Goal: Task Accomplishment & Management: Manage account settings

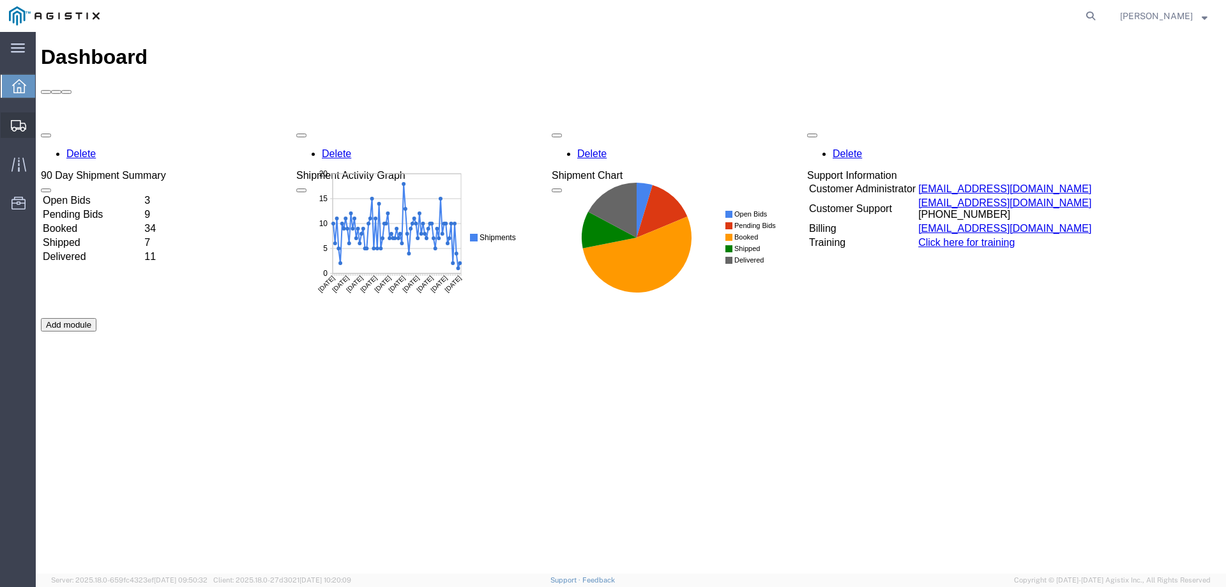
click at [20, 118] on div at bounding box center [19, 125] width 36 height 26
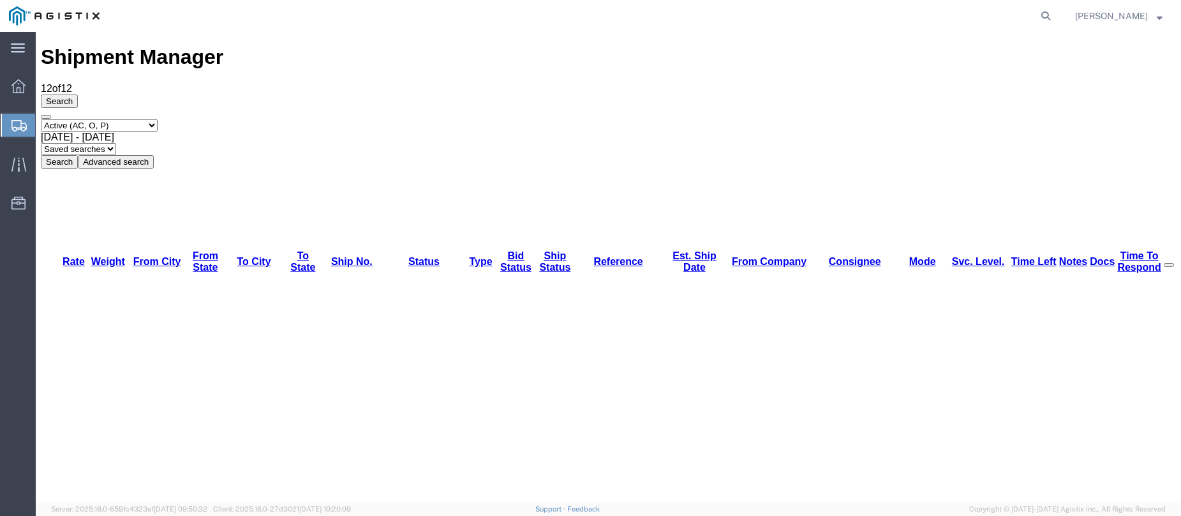
click at [17, 114] on div at bounding box center [19, 125] width 36 height 23
click at [13, 121] on icon at bounding box center [18, 125] width 15 height 11
click at [6, 126] on div at bounding box center [19, 125] width 36 height 23
click at [17, 125] on icon at bounding box center [18, 125] width 15 height 11
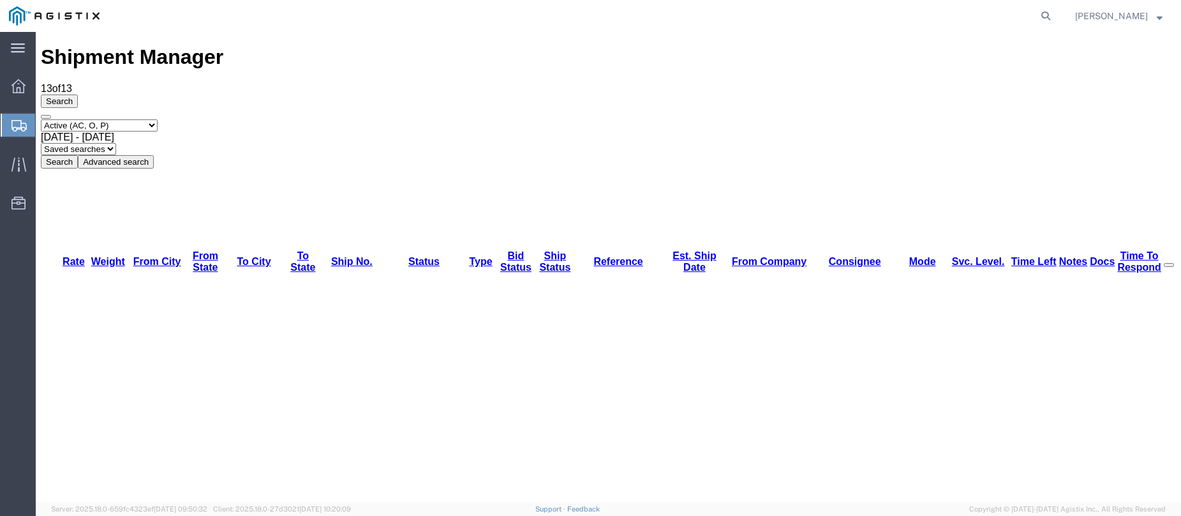
click at [14, 121] on icon at bounding box center [18, 125] width 15 height 11
click at [18, 119] on svg-icon at bounding box center [18, 125] width 15 height 13
click at [14, 124] on icon at bounding box center [18, 125] width 15 height 11
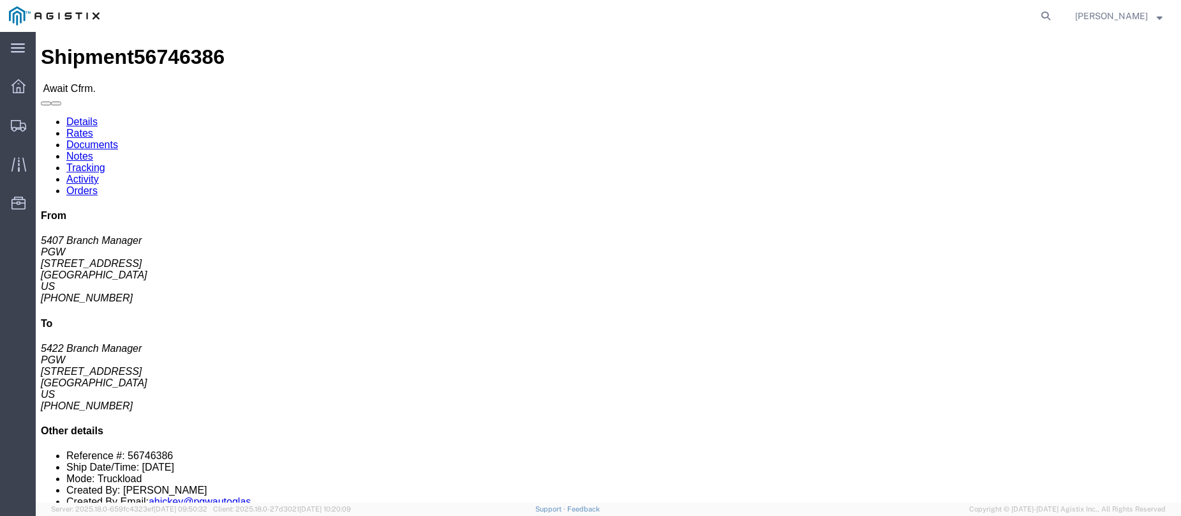
click span "56746386"
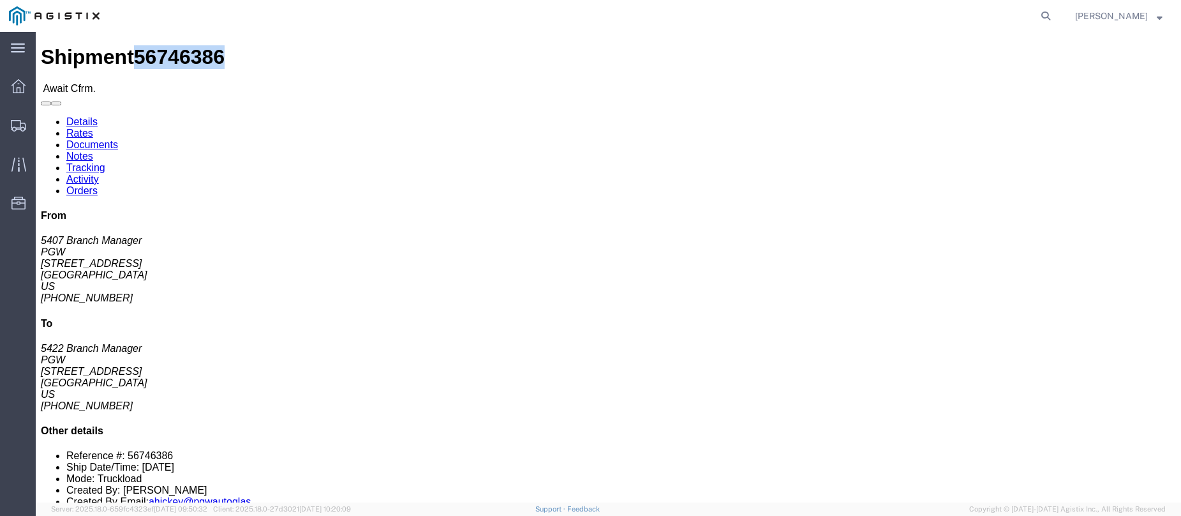
click link "Confirm"
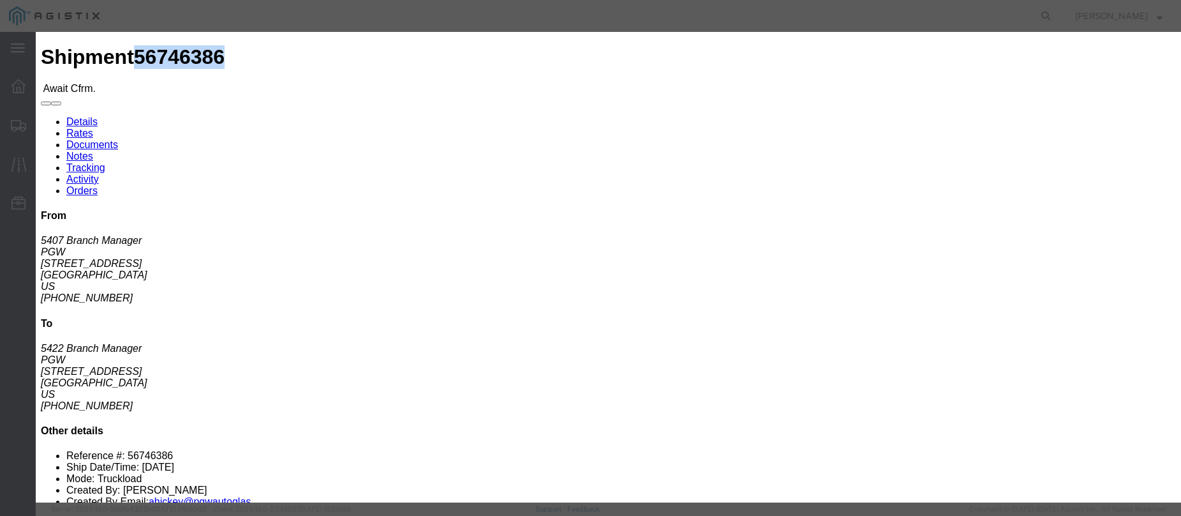
click input "checkbox"
checkbox input "true"
type input "[PERSON_NAME]"
type input "3204977237"
click input "text"
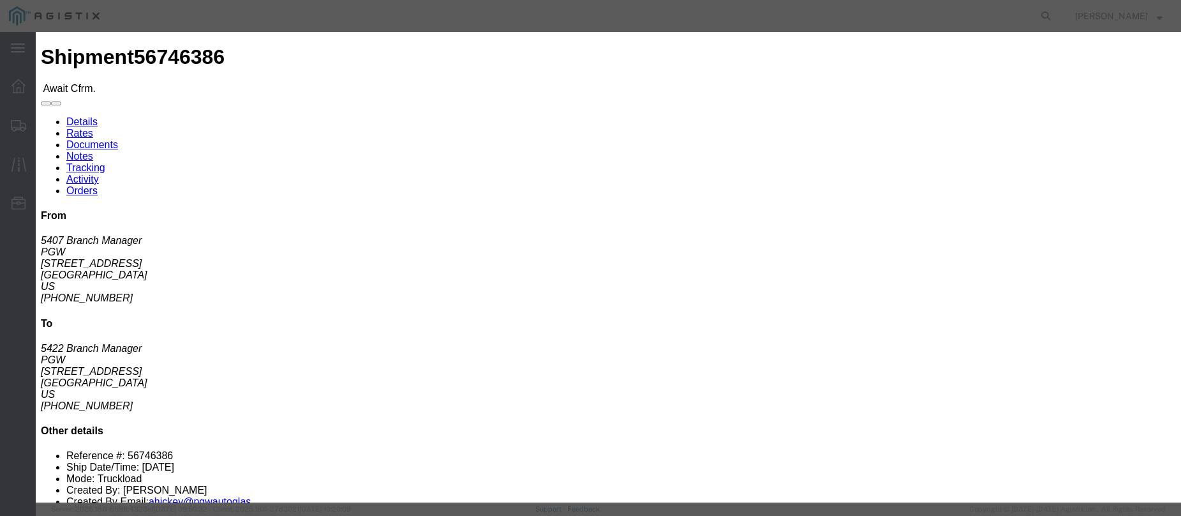
paste input "56746386"
type input "56746386"
click div "Submit Close"
click button "Submit"
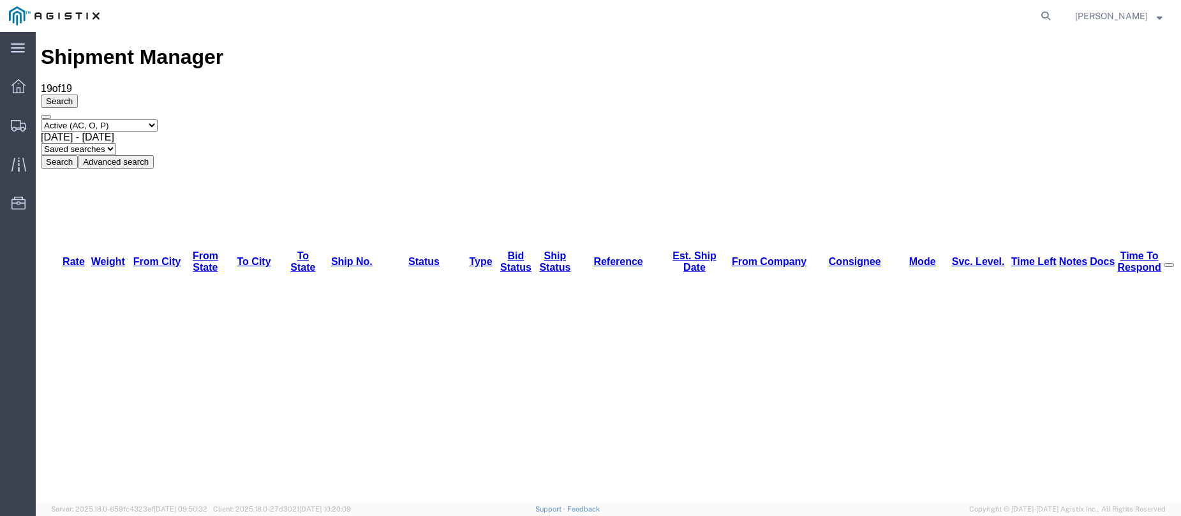
click at [19, 267] on div "main_menu Created with Sketch. Collapse Menu Dashboard Shipments Traffic Resour…" at bounding box center [18, 274] width 36 height 484
click at [11, 125] on icon at bounding box center [18, 125] width 15 height 11
drag, startPoint x: 1176, startPoint y: 158, endPoint x: 1149, endPoint y: 37, distance: 124.3
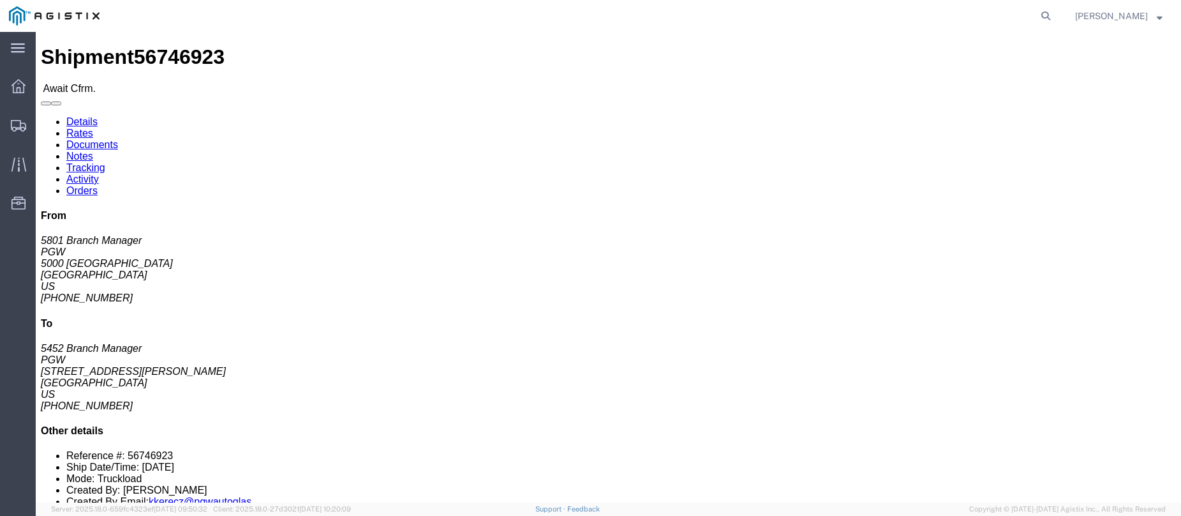
click b "56746923"
copy b "56746923"
click link "Confirm"
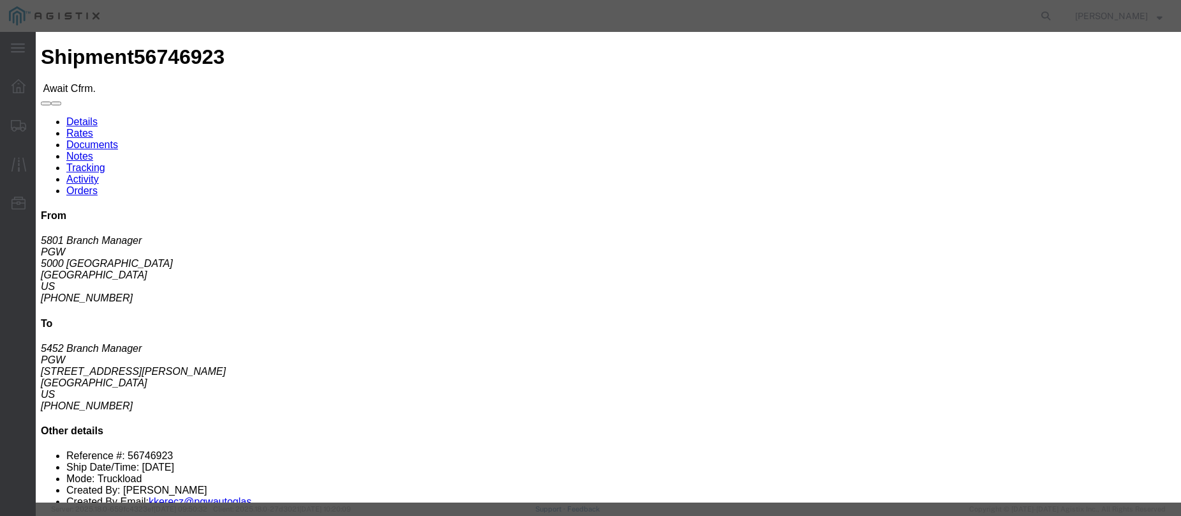
click input "checkbox"
checkbox input "true"
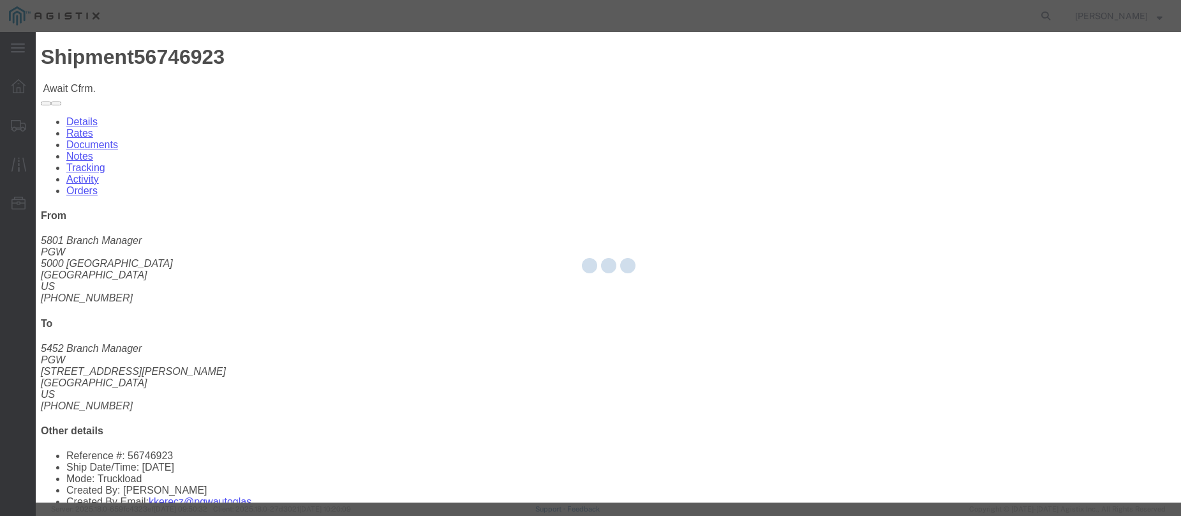
type input "[PERSON_NAME]"
type input "3204977237"
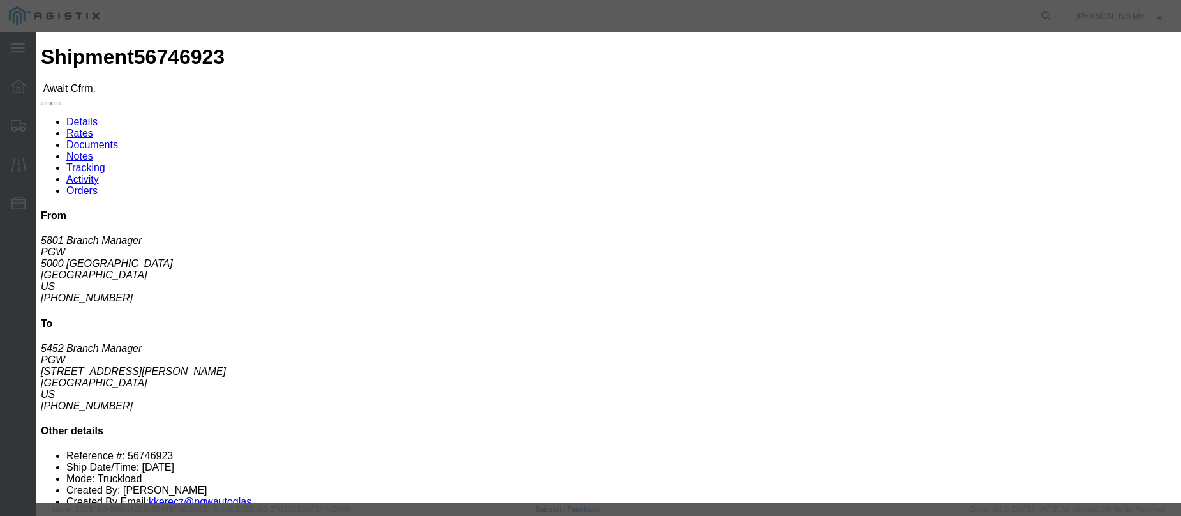
click input "text"
paste input "56746923"
type input "56746923"
click button "Submit"
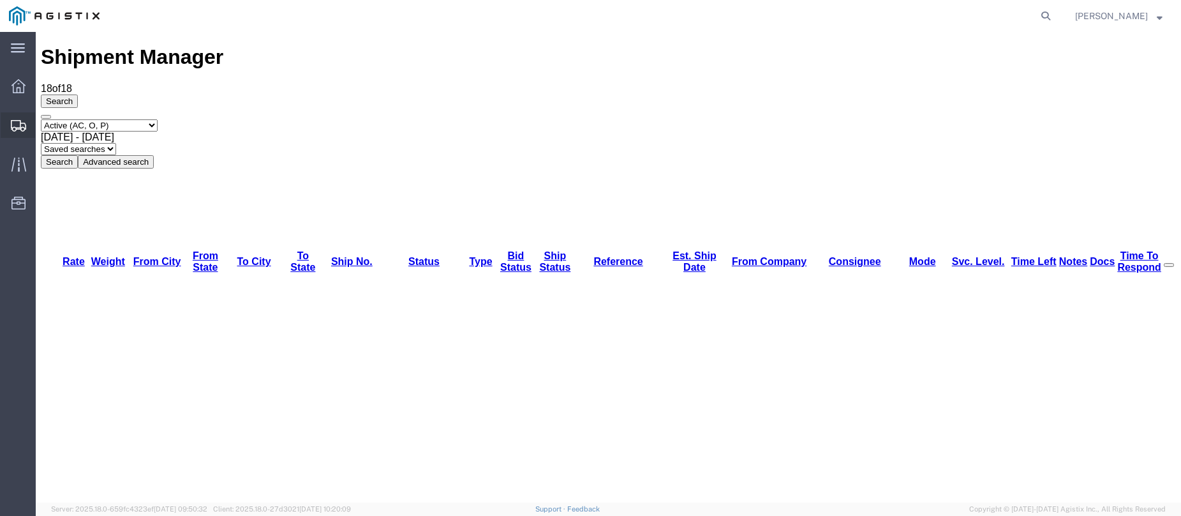
click at [13, 114] on div at bounding box center [19, 125] width 36 height 26
click at [114, 105] on div "Search Select status Active (AC, O, P) All Approved Awaiting Confirmation (AC) …" at bounding box center [609, 131] width 1136 height 74
click at [1120, 119] on div "Select status Active (AC, O, P) All Approved Awaiting Confirmation (AC) Booked …" at bounding box center [609, 143] width 1136 height 49
click at [11, 128] on icon at bounding box center [18, 125] width 15 height 11
click at [24, 160] on icon at bounding box center [18, 164] width 15 height 15
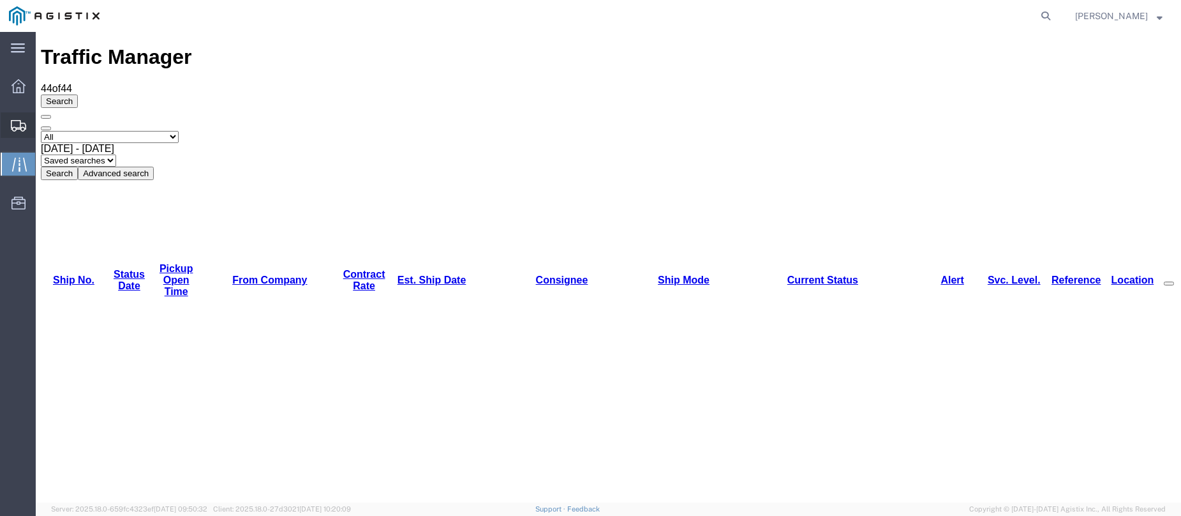
click at [15, 120] on icon at bounding box center [18, 125] width 15 height 11
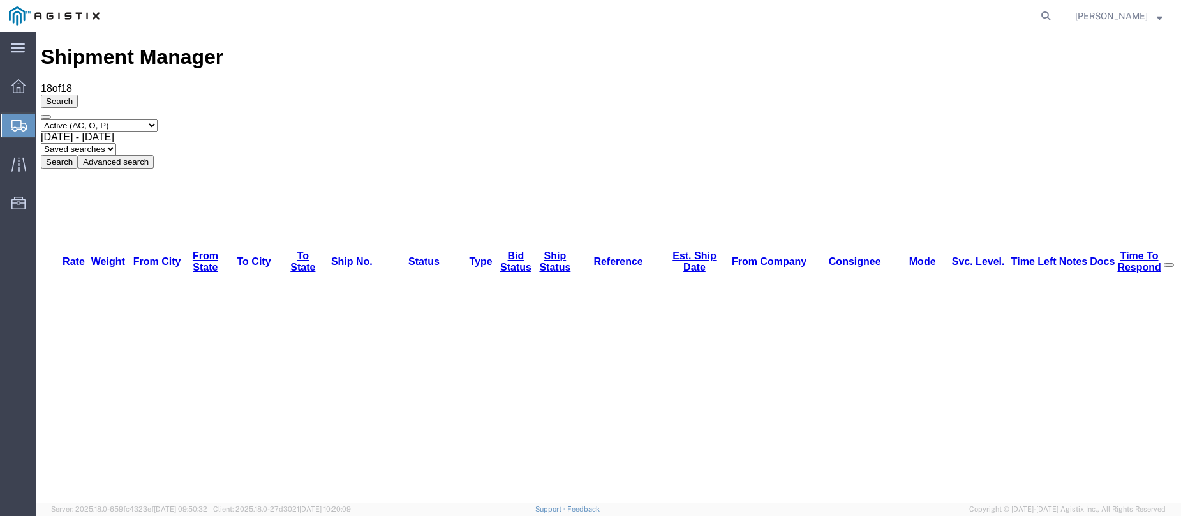
click at [13, 132] on div at bounding box center [19, 125] width 36 height 23
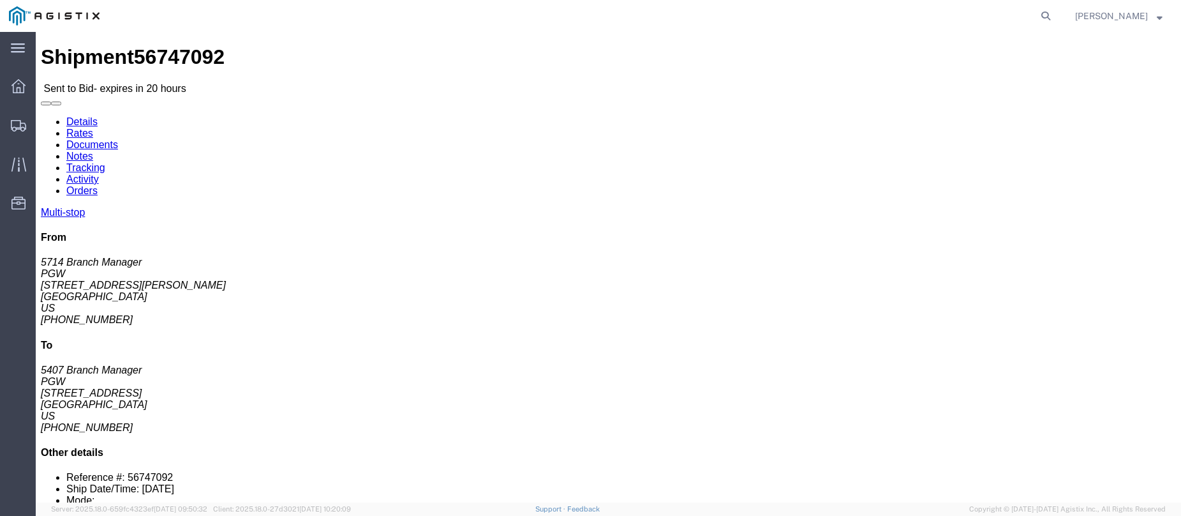
click div "Shipment Detail Multi-stop Ship From PGW (5714 Branch Manager) [STREET_ADDRESS]…"
click div "Multi-stop From 5714 Branch Manager PGW [STREET_ADDRESS][PERSON_NAME] [PHONE_NU…"
click at [10, 133] on div at bounding box center [19, 125] width 36 height 26
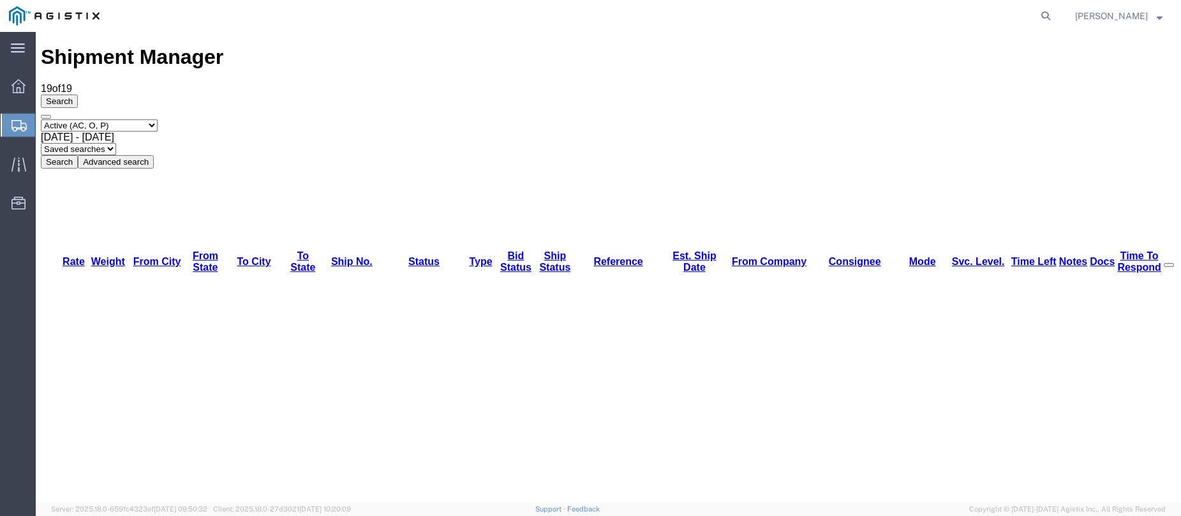
click at [62, 94] on div "Search Select status Active (AC, O, P) All Approved Awaiting Confirmation (AC) …" at bounding box center [609, 131] width 1136 height 74
click at [13, 119] on svg-icon at bounding box center [18, 125] width 15 height 13
click at [16, 167] on icon at bounding box center [18, 164] width 15 height 15
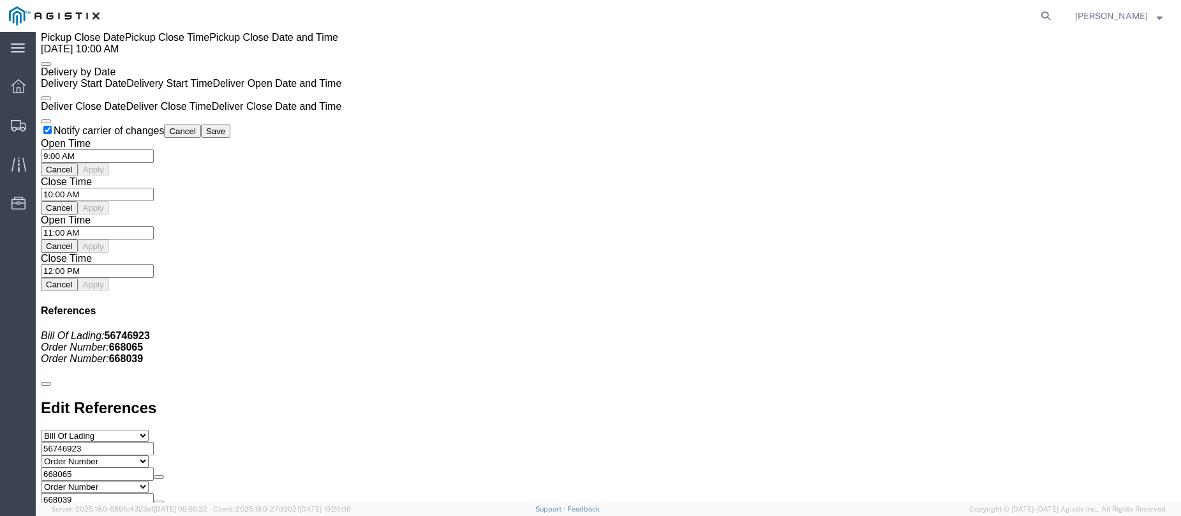
scroll to position [1142, 0]
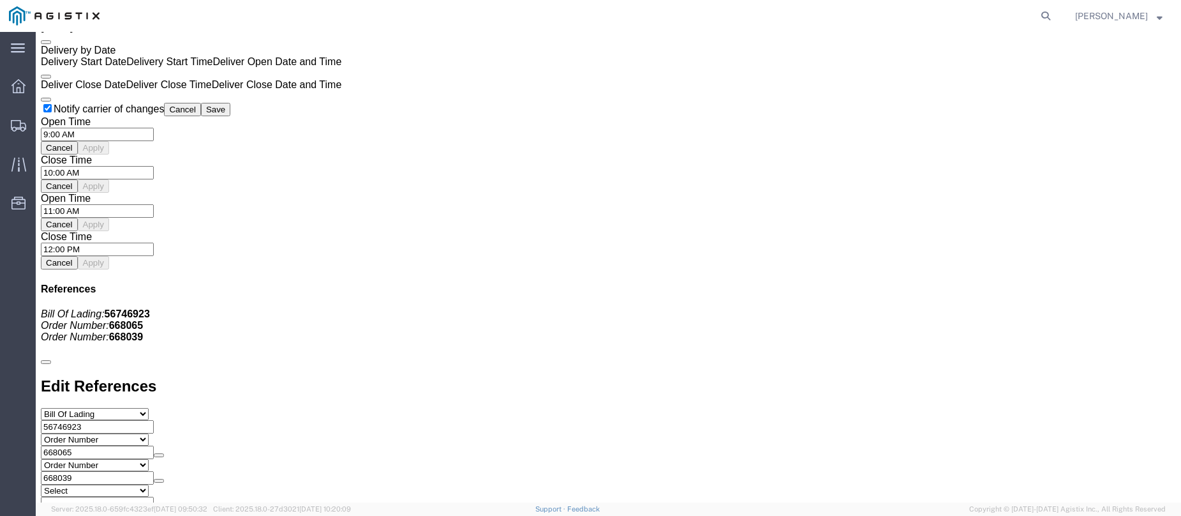
drag, startPoint x: 672, startPoint y: 347, endPoint x: 609, endPoint y: 152, distance: 204.7
click div "Route Details (Approximate route mileage 168.46 miles) Total of 19 packages wit…"
click at [13, 126] on icon at bounding box center [18, 125] width 15 height 11
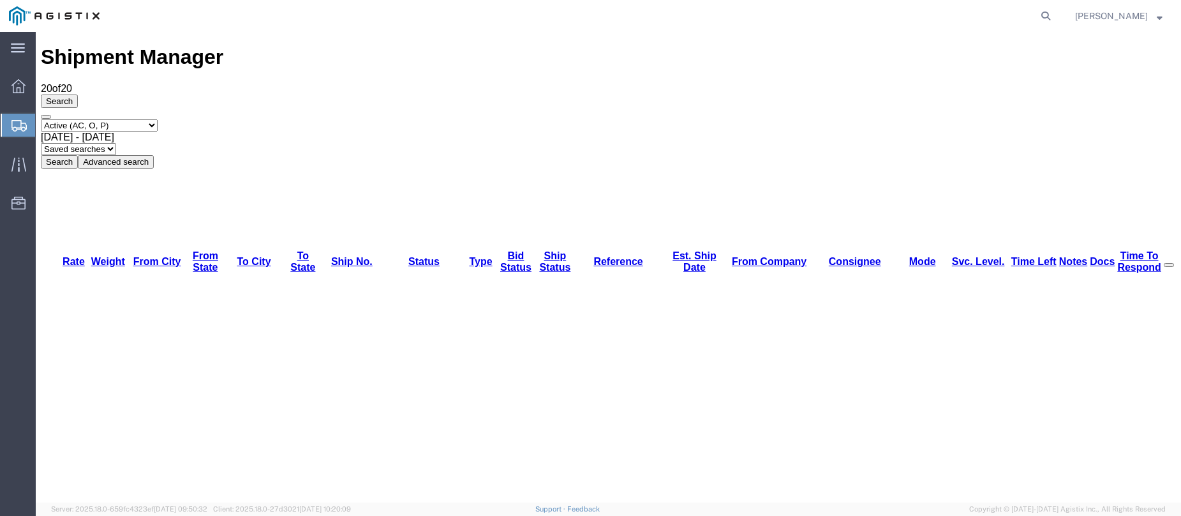
click at [18, 121] on icon at bounding box center [18, 125] width 15 height 11
click at [11, 125] on icon at bounding box center [18, 125] width 15 height 11
click at [15, 124] on icon at bounding box center [18, 125] width 15 height 11
click at [15, 123] on icon at bounding box center [18, 125] width 15 height 11
click at [11, 122] on icon at bounding box center [18, 125] width 15 height 11
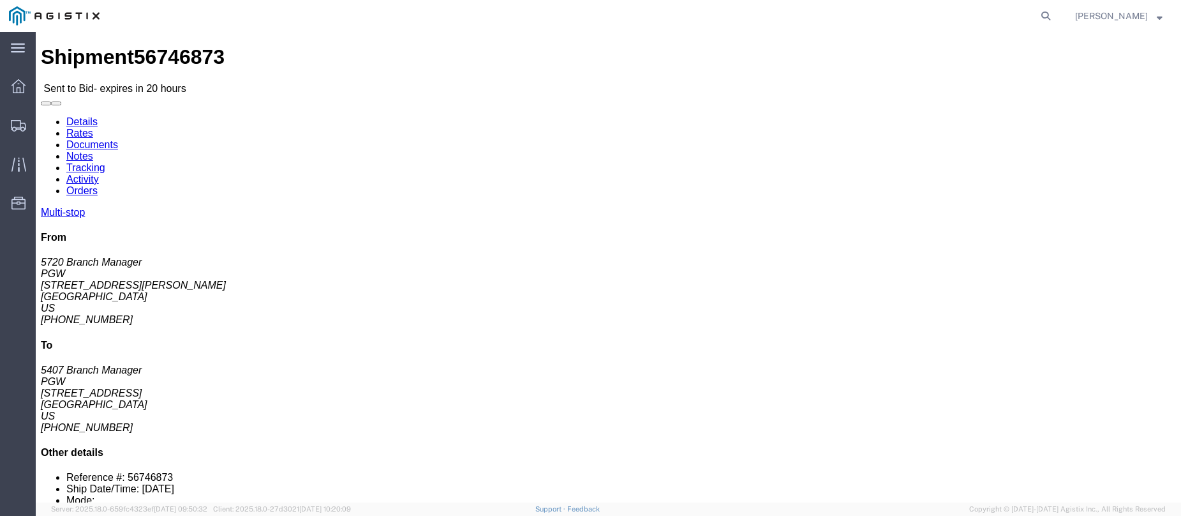
click address "PGW (5720 Branch Manager) 5720 [STREET_ADDRESS][PERSON_NAME] [PHONE_NUMBER] [EM…"
click b "56746873"
copy b "56746873"
click at [15, 120] on icon at bounding box center [18, 125] width 15 height 11
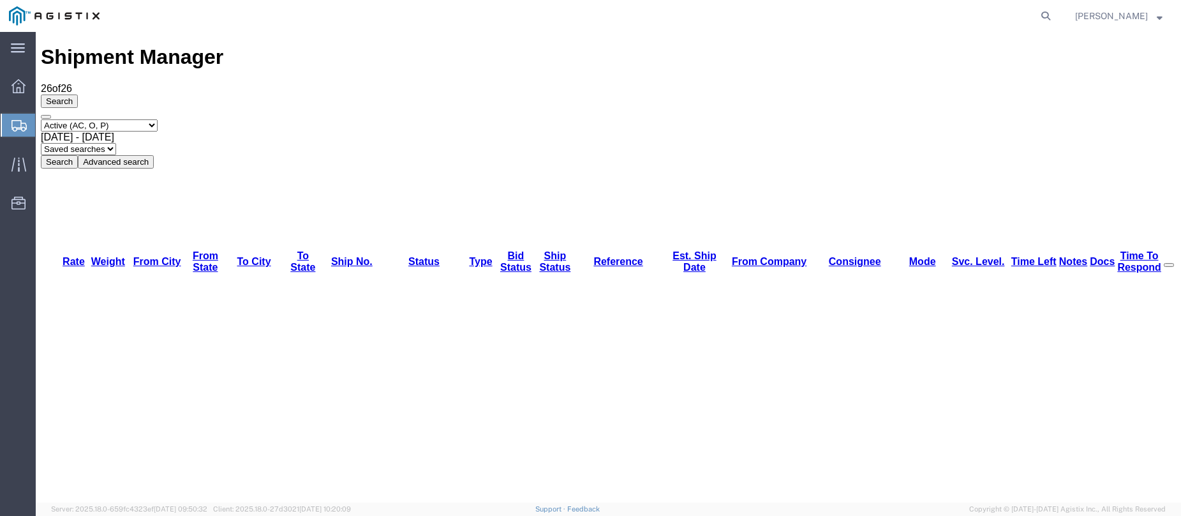
click at [10, 124] on div at bounding box center [19, 125] width 36 height 23
click at [144, 102] on div "Search Select status Active (AC, O, P) All Approved Awaiting Confirmation (AC) …" at bounding box center [609, 131] width 1136 height 74
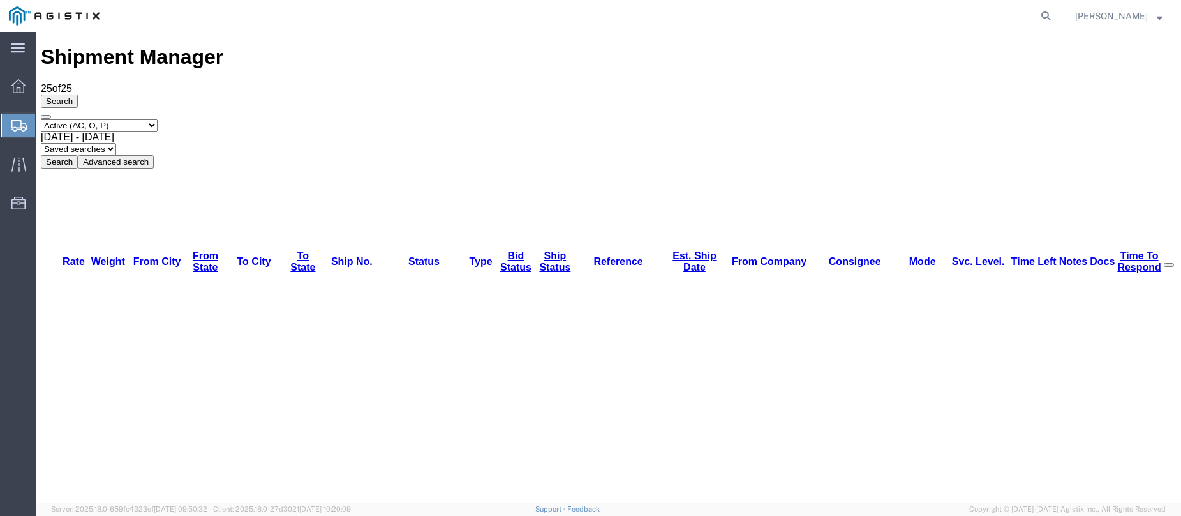
copy li "56748410"
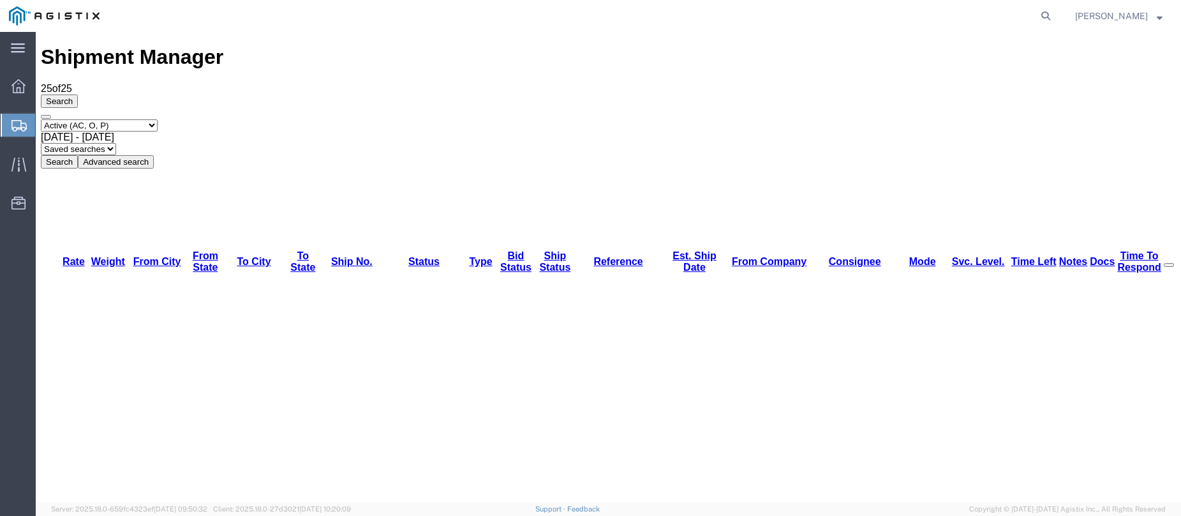
copy li "56748488"
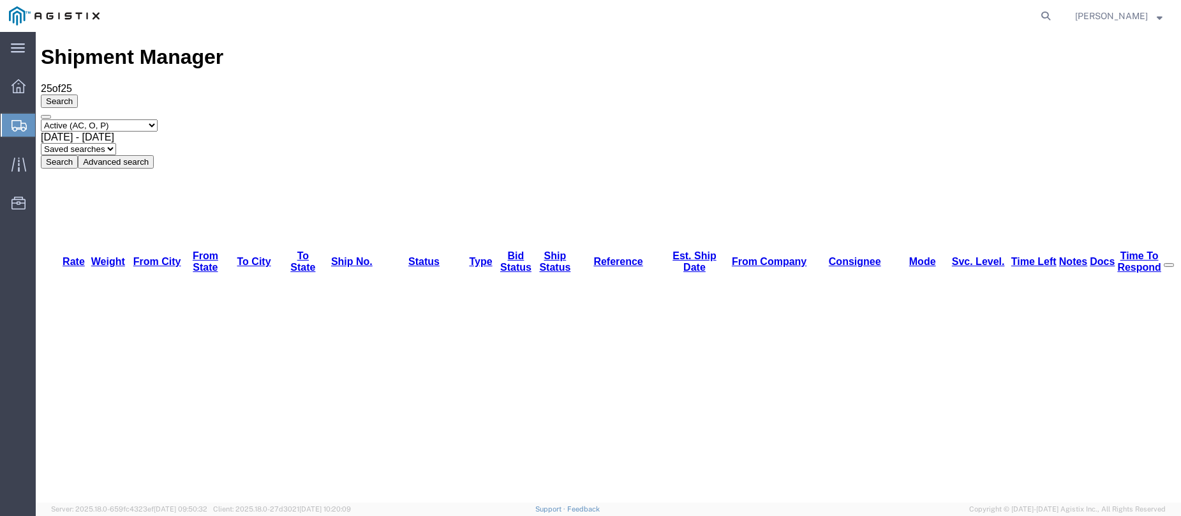
click at [15, 126] on icon at bounding box center [18, 125] width 15 height 11
